Goal: Check status: Check status

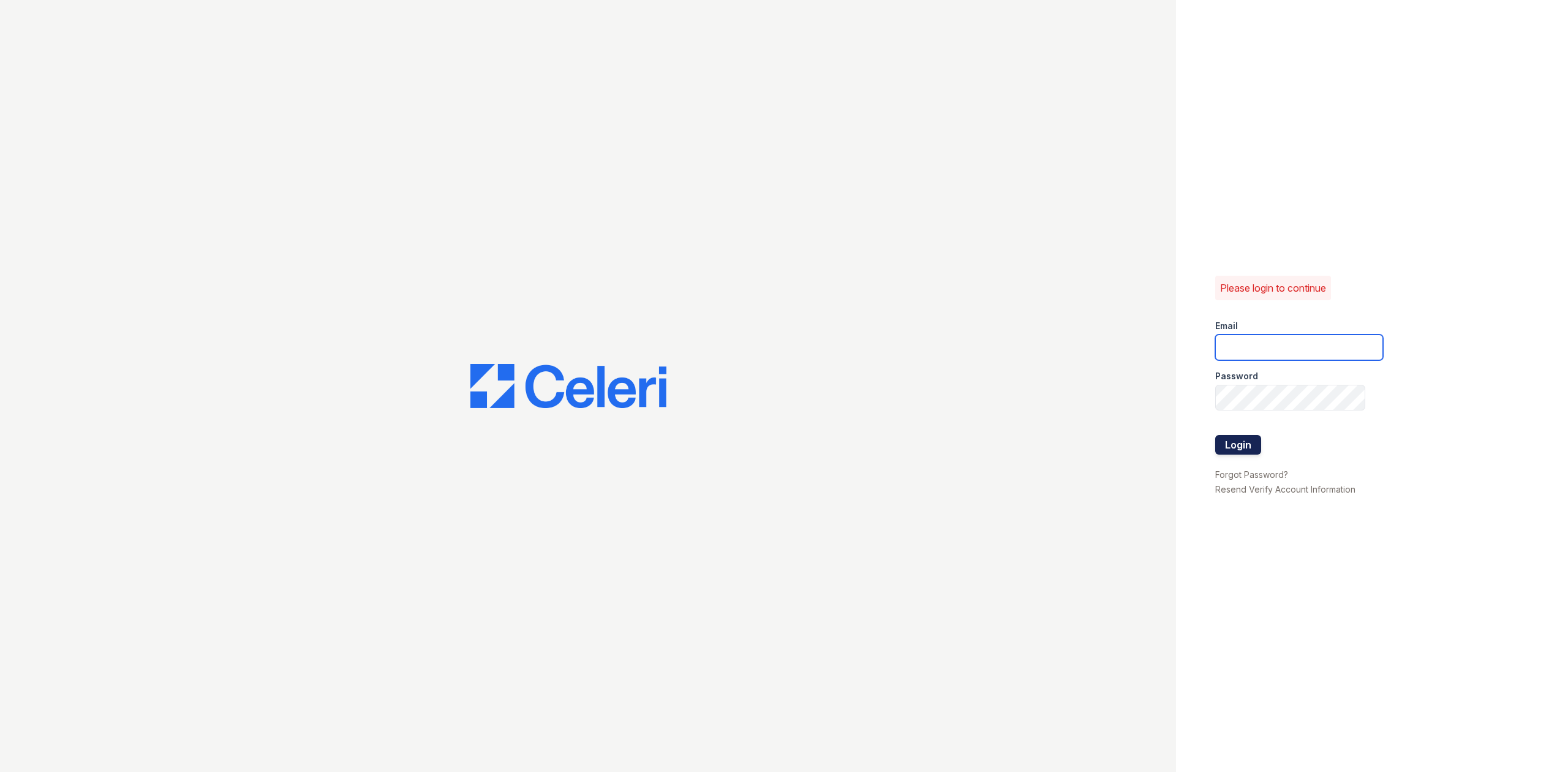
type input "[EMAIL_ADDRESS][DOMAIN_NAME]"
click at [1233, 439] on button "Login" at bounding box center [1238, 445] width 46 height 20
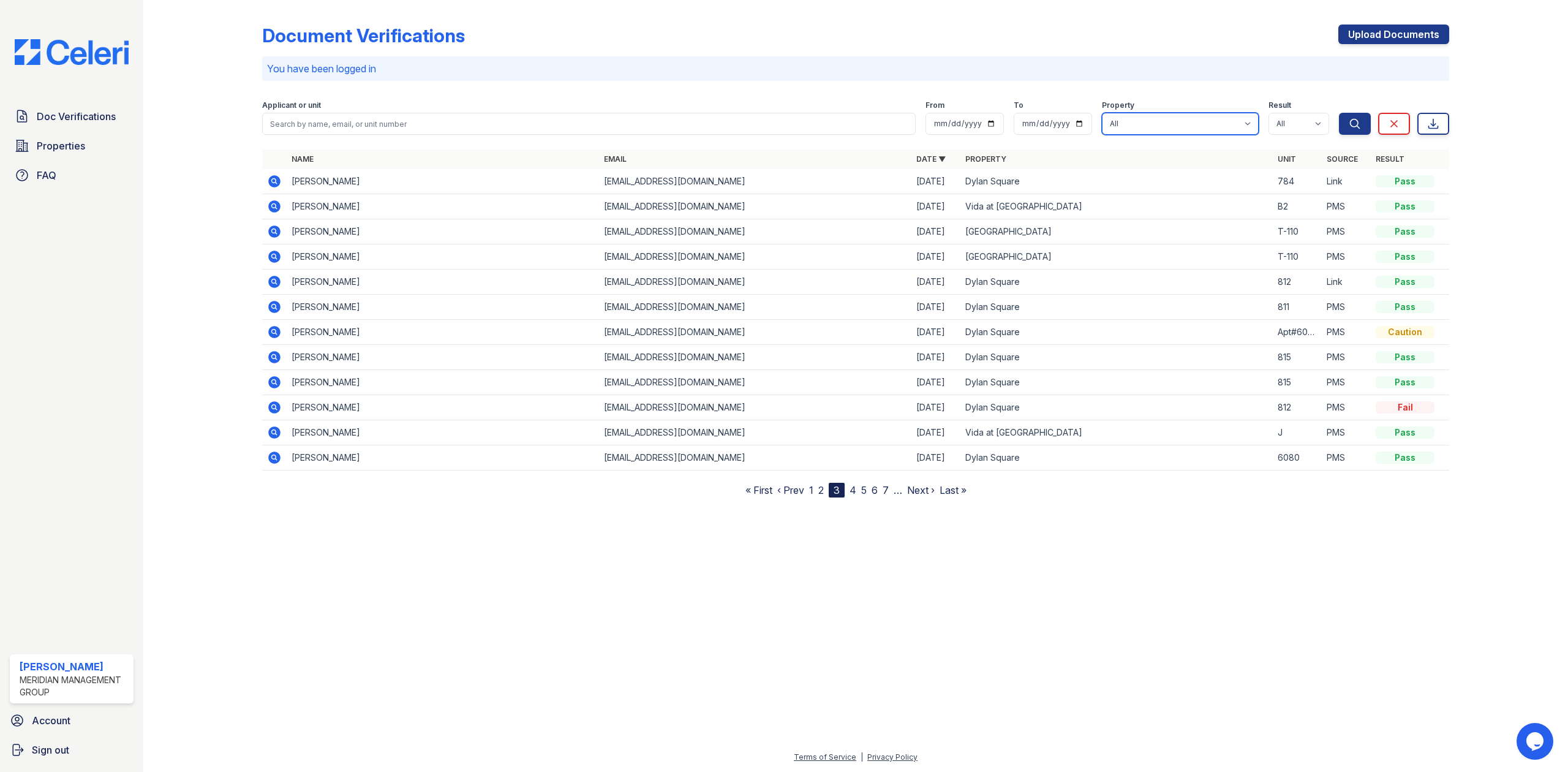
click at [1208, 128] on select "All [GEOGRAPHIC_DATA] Vida at [GEOGRAPHIC_DATA]" at bounding box center [1180, 124] width 157 height 22
select select "280"
click at [1102, 113] on select "All [GEOGRAPHIC_DATA] Vida at [GEOGRAPHIC_DATA]" at bounding box center [1180, 124] width 157 height 22
click at [1353, 124] on icon "submit" at bounding box center [1355, 124] width 12 height 12
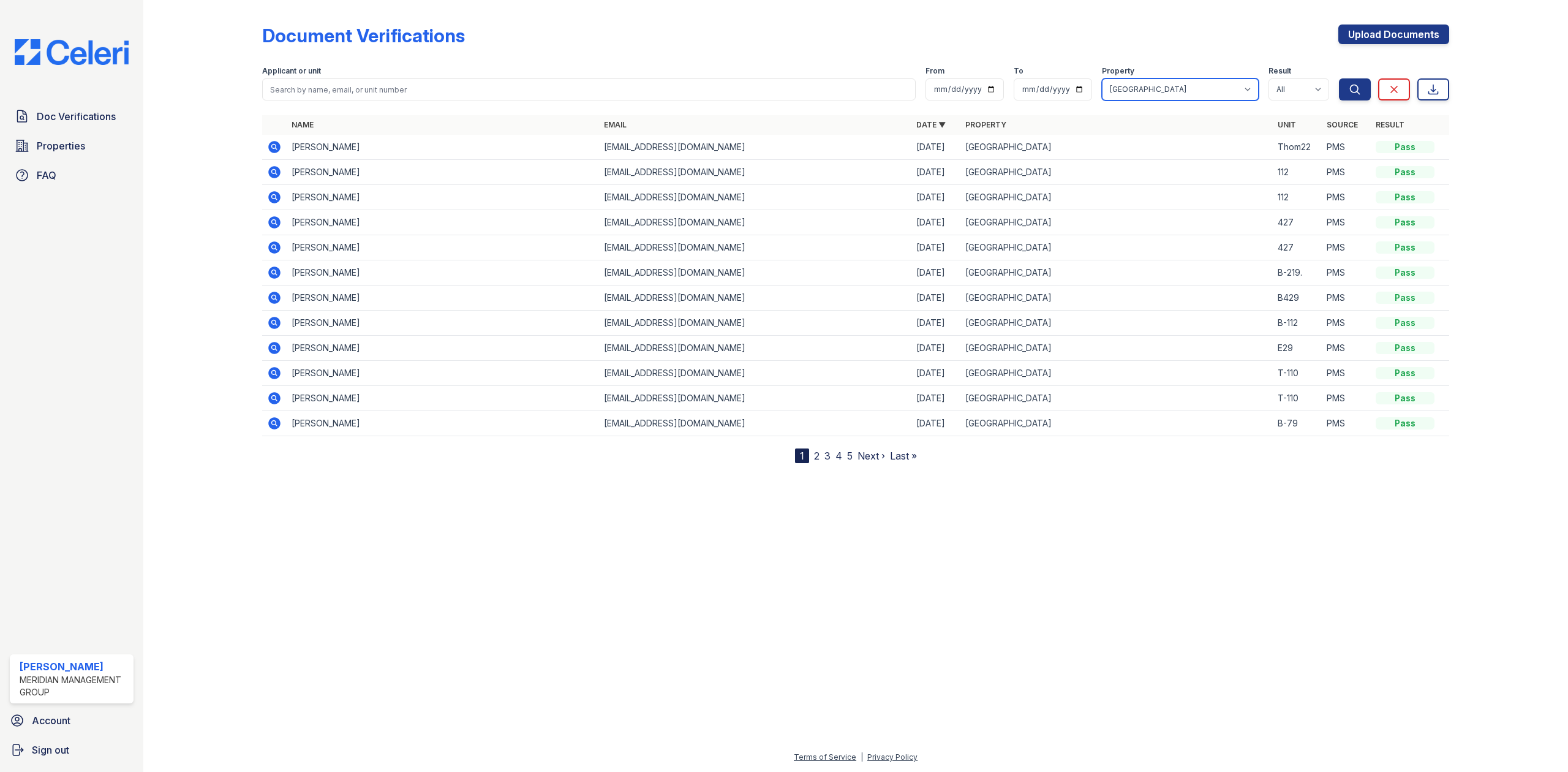
click at [1251, 89] on select "All Bremen Oaks Dylan Square Vida at Cottages" at bounding box center [1180, 89] width 157 height 22
select select "281"
click at [1102, 78] on select "All Bremen Oaks Dylan Square Vida at Cottages" at bounding box center [1180, 89] width 157 height 22
click at [1343, 86] on button "Search" at bounding box center [1355, 89] width 32 height 22
